Goal: Answer question/provide support

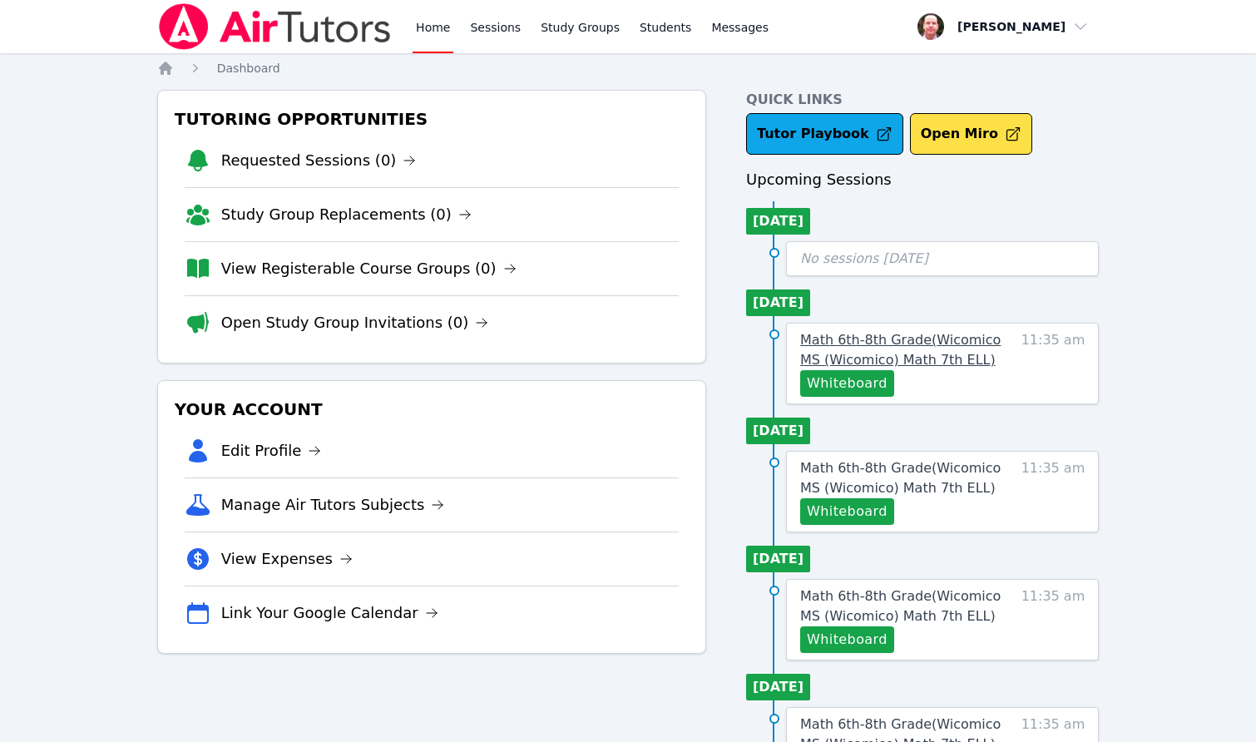
click at [894, 345] on span "Math 6th-8th Grade ( Wicomico MS (Wicomico) Math 7th ELL )" at bounding box center [900, 350] width 200 height 36
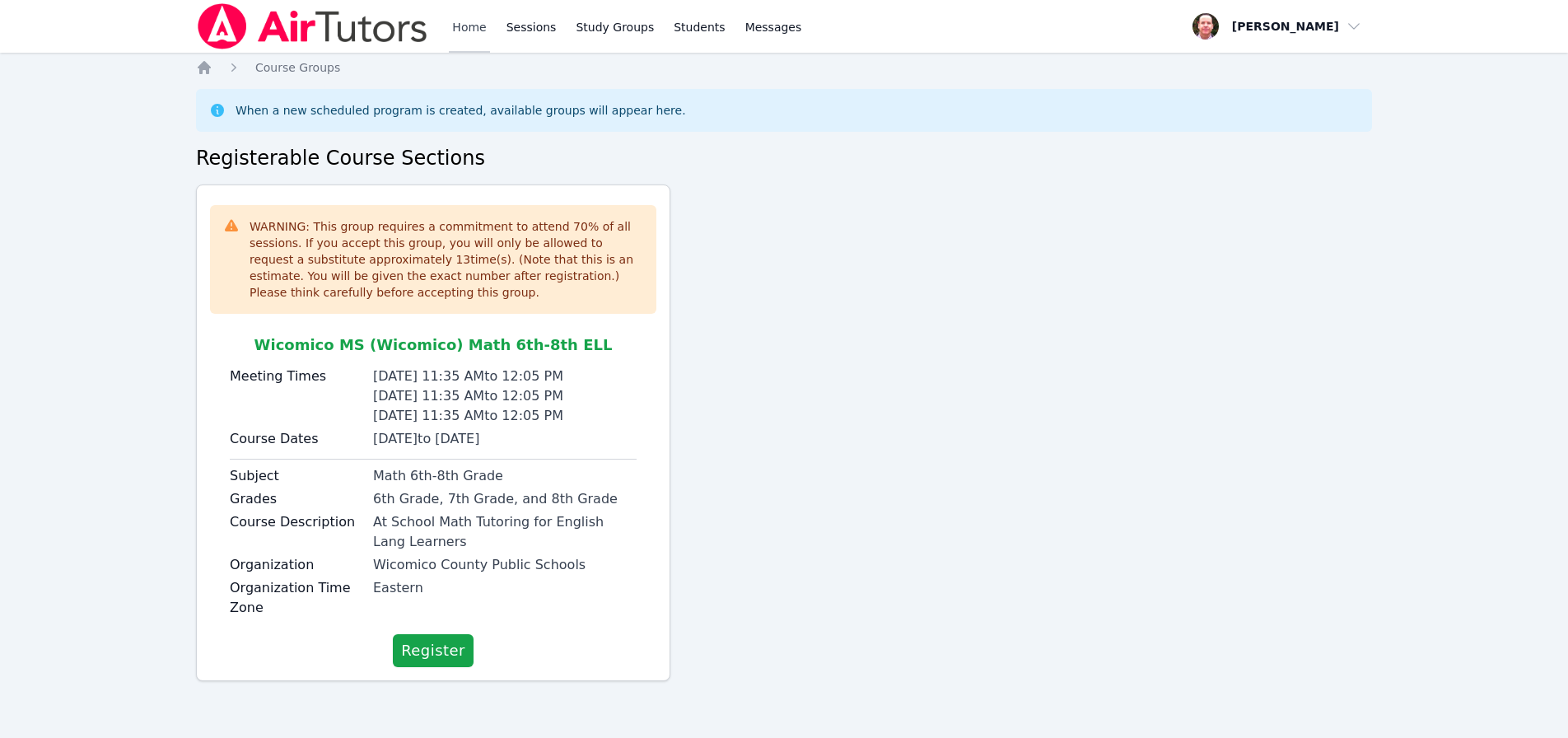
click at [462, 33] on link "Home" at bounding box center [469, 26] width 41 height 53
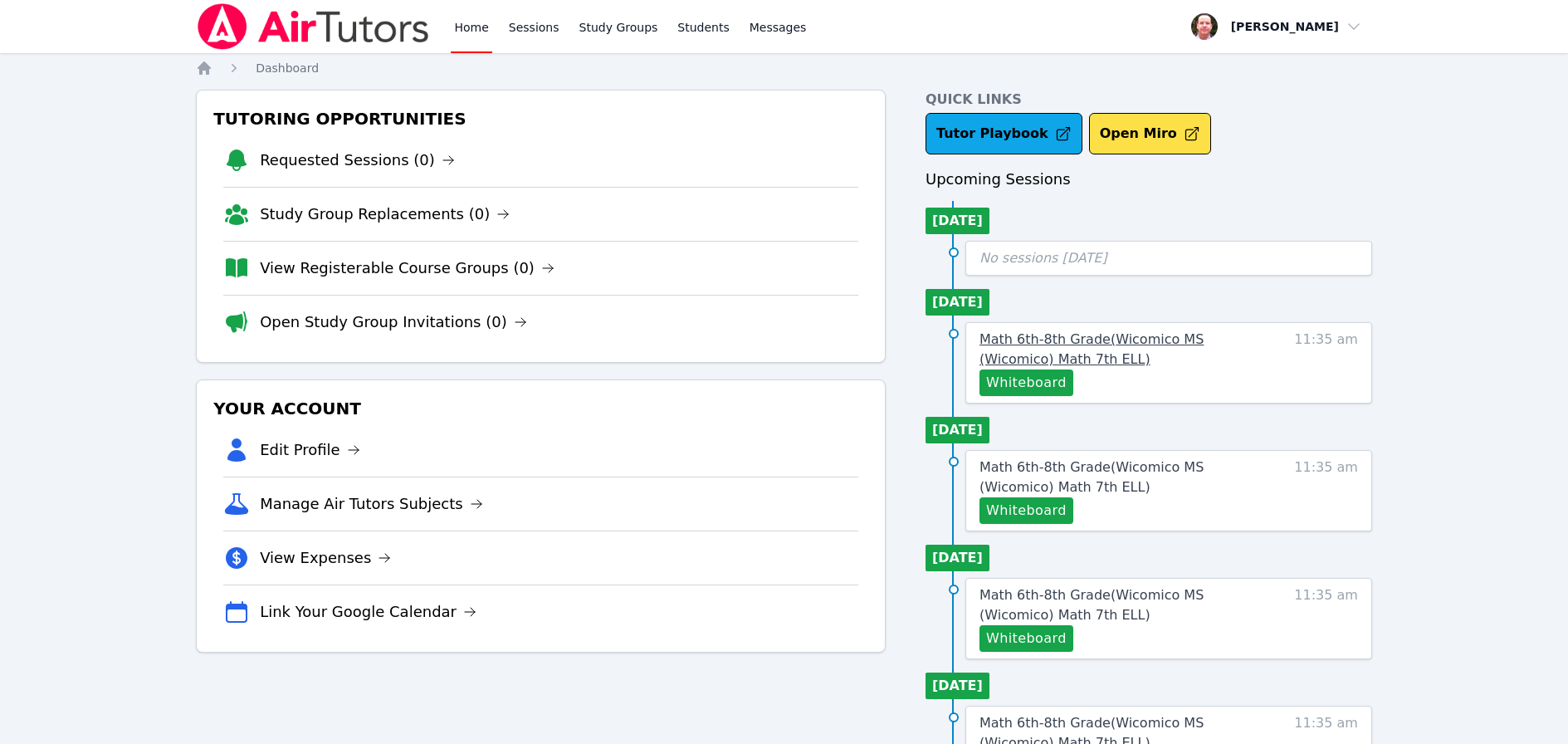
click at [1105, 354] on span "Math 6th-8th Grade ( Wicomico MS (Wicomico) Math 7th ELL )" at bounding box center [1091, 350] width 224 height 36
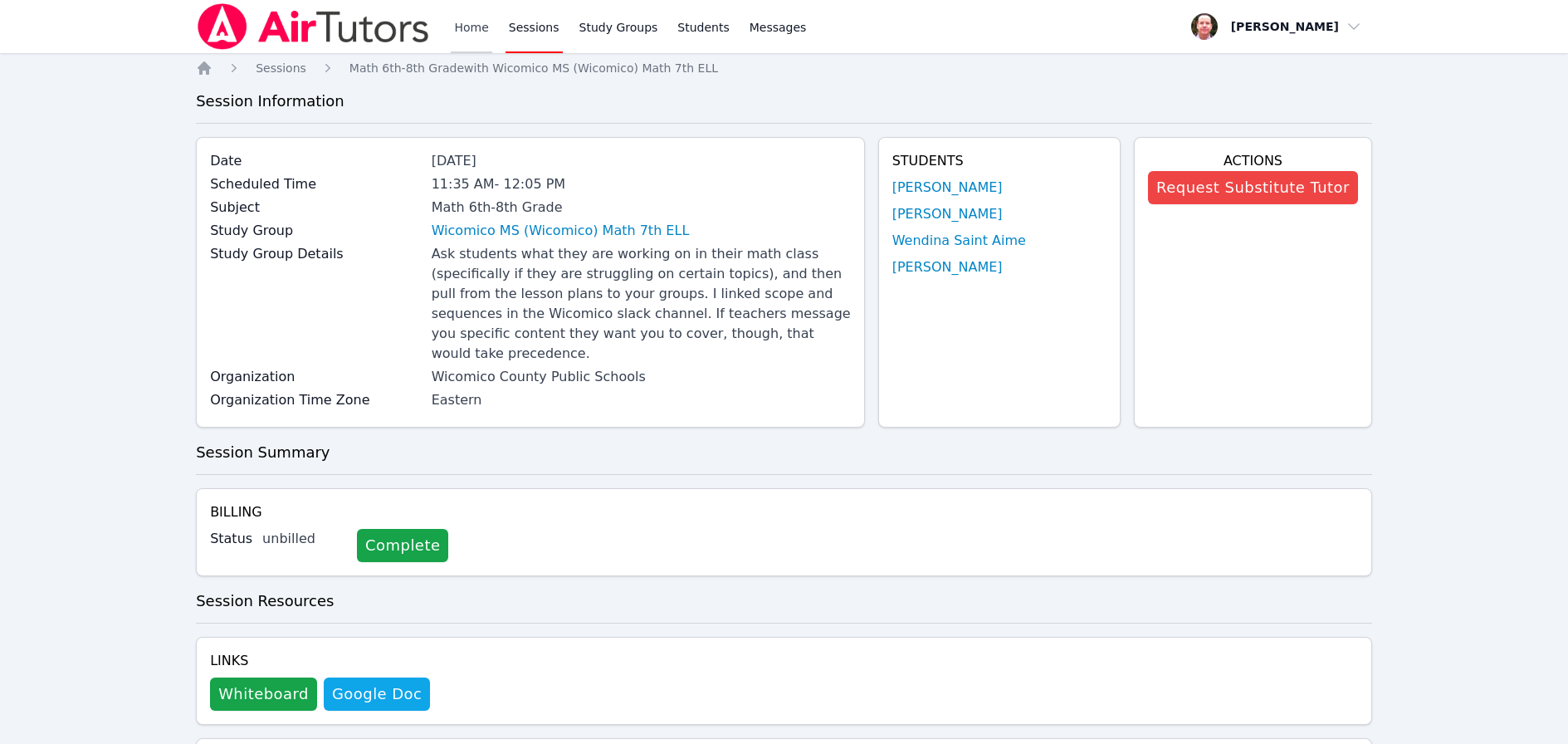
click at [462, 27] on link "Home" at bounding box center [470, 26] width 41 height 53
